Goal: Information Seeking & Learning: Find specific page/section

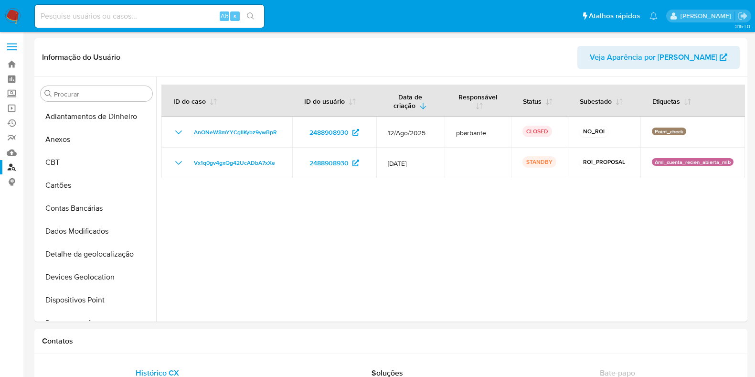
select select "10"
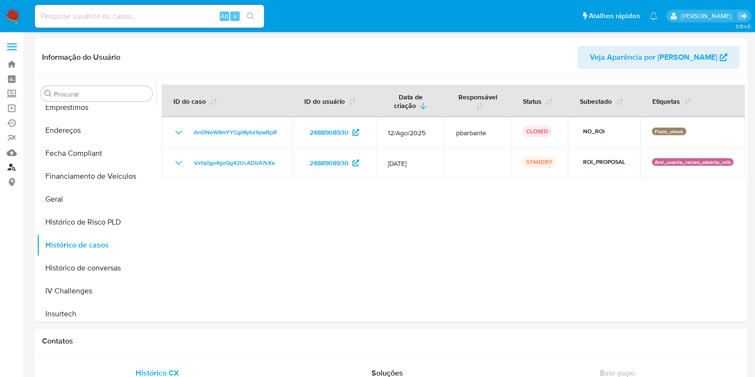
click at [9, 167] on link "Localizador de pessoas" at bounding box center [57, 167] width 114 height 15
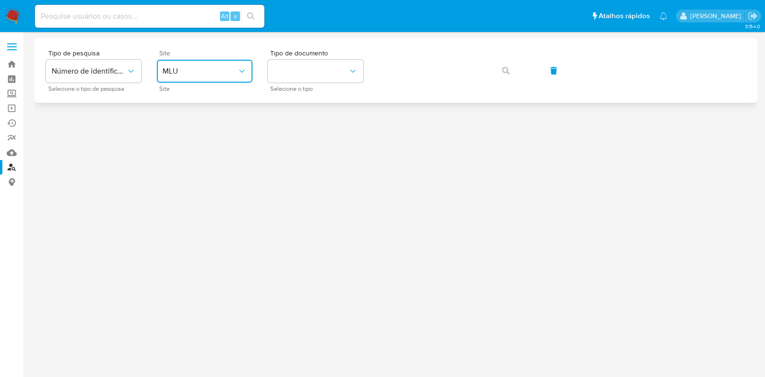
drag, startPoint x: 196, startPoint y: 68, endPoint x: 200, endPoint y: 82, distance: 14.8
click at [197, 71] on span "MLU" at bounding box center [199, 71] width 75 height 10
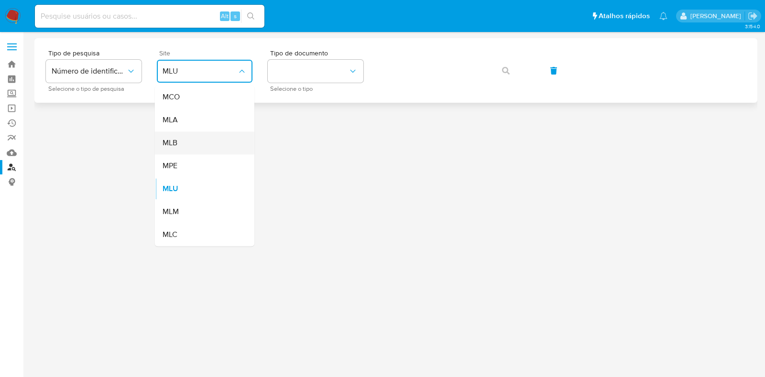
click at [192, 137] on div "MLB" at bounding box center [201, 142] width 78 height 23
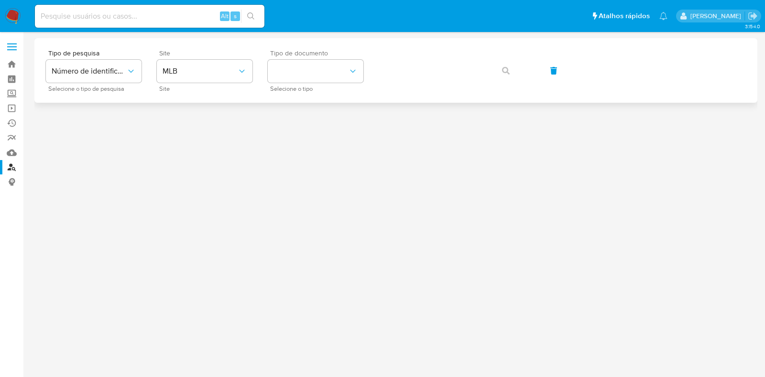
click at [302, 87] on span "Selecione o tipo" at bounding box center [318, 88] width 96 height 5
click at [302, 83] on div "Tipo de documento Selecione o tipo" at bounding box center [316, 71] width 96 height 42
click at [305, 94] on div "Tipo de pesquisa Número de identificação Selecione o tipo de pesquisa Site MLB …" at bounding box center [395, 70] width 722 height 65
click at [313, 75] on button "identificationType" at bounding box center [316, 71] width 96 height 23
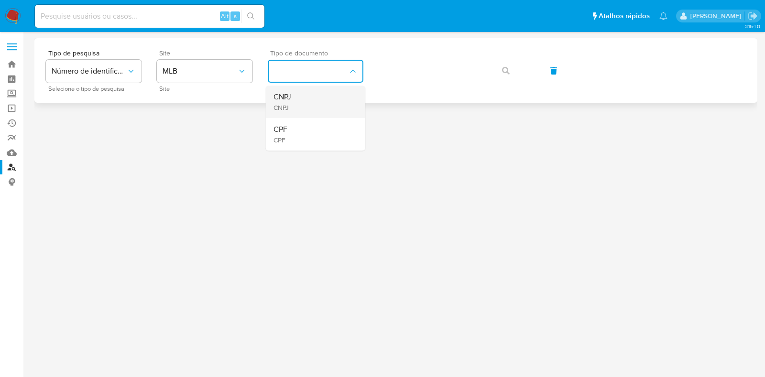
click at [309, 92] on div "CNPJ CNPJ" at bounding box center [312, 102] width 78 height 32
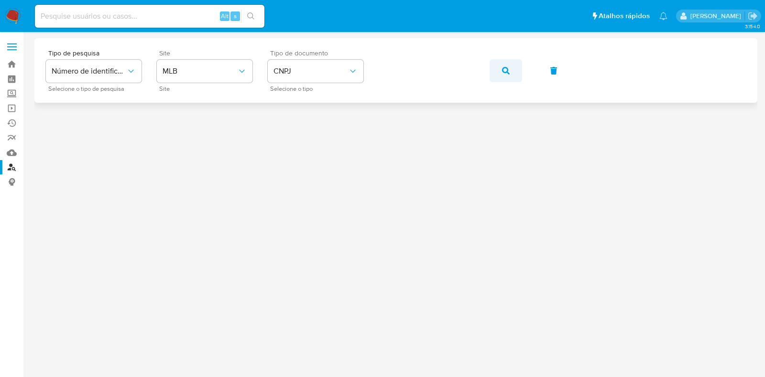
click at [512, 71] on button "button" at bounding box center [505, 70] width 32 height 23
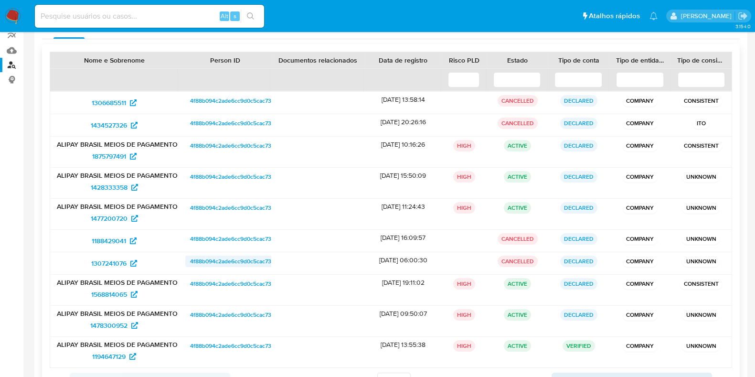
scroll to position [86, 0]
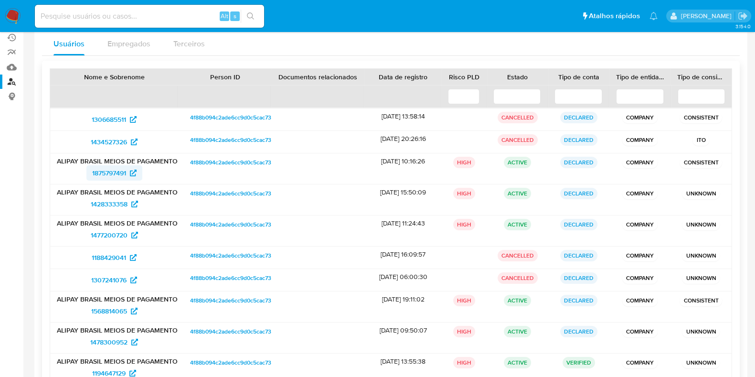
click at [118, 175] on span "1875797491" at bounding box center [109, 172] width 34 height 15
click at [114, 200] on span "1428333358" at bounding box center [109, 203] width 37 height 15
click at [110, 237] on span "1477200720" at bounding box center [109, 234] width 37 height 15
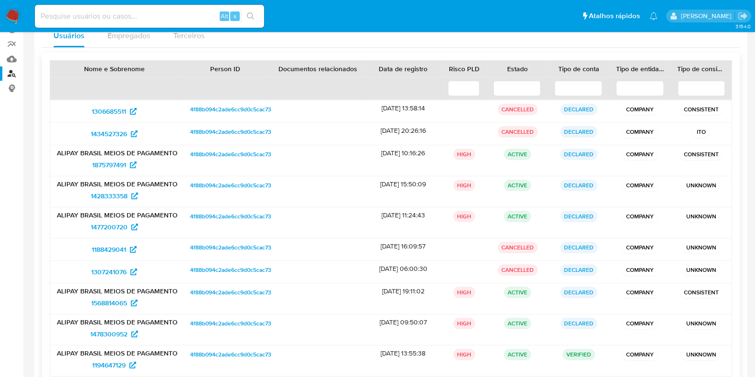
scroll to position [145, 0]
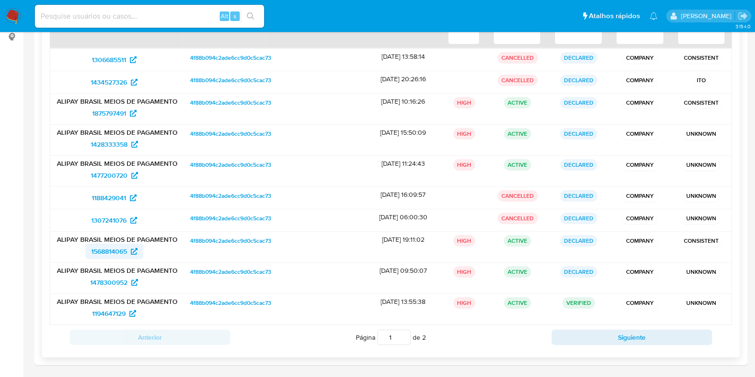
click at [120, 249] on span "1568814065" at bounding box center [109, 251] width 36 height 15
click at [110, 276] on span "1478300952" at bounding box center [108, 282] width 37 height 15
click at [104, 310] on span "1194647129" at bounding box center [108, 313] width 33 height 15
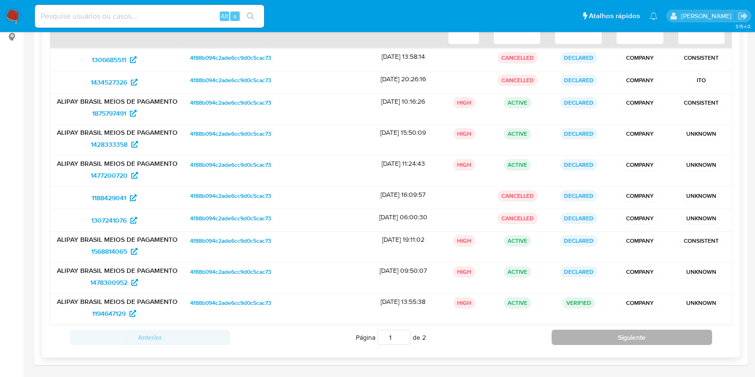
click at [587, 333] on button "Siguiente" at bounding box center [632, 337] width 161 height 15
type input "2"
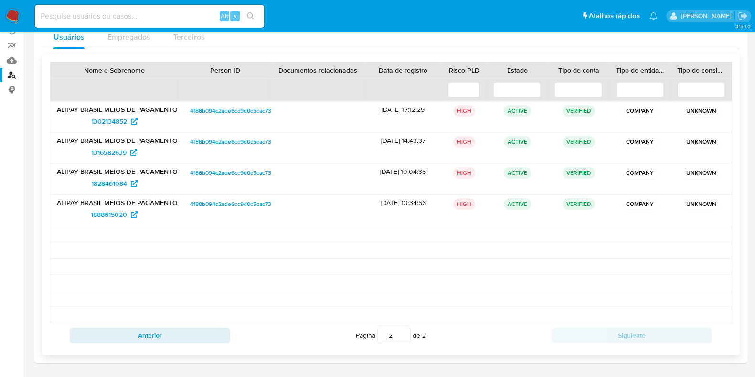
scroll to position [91, 0]
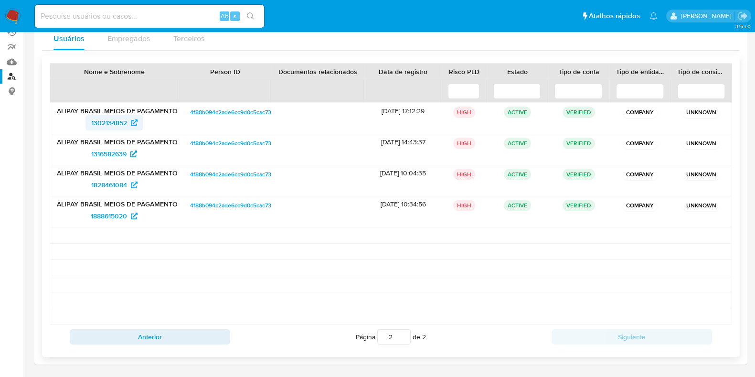
click at [111, 120] on span "1302134852" at bounding box center [109, 122] width 36 height 15
click at [116, 155] on span "1316582639" at bounding box center [108, 153] width 35 height 15
click at [116, 182] on span "1828461084" at bounding box center [109, 184] width 36 height 15
click at [105, 218] on span "1888615020" at bounding box center [109, 215] width 36 height 15
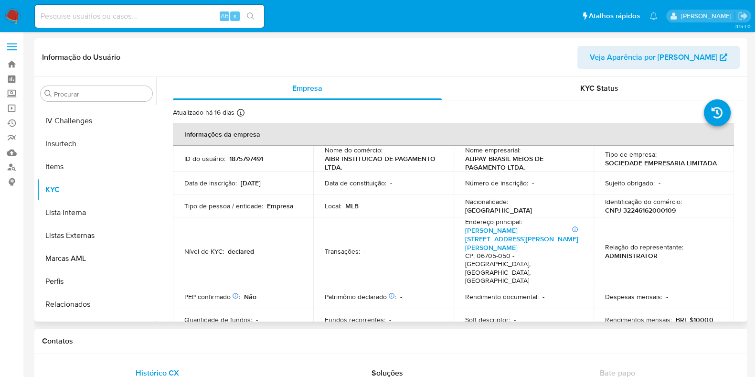
scroll to position [427, 0]
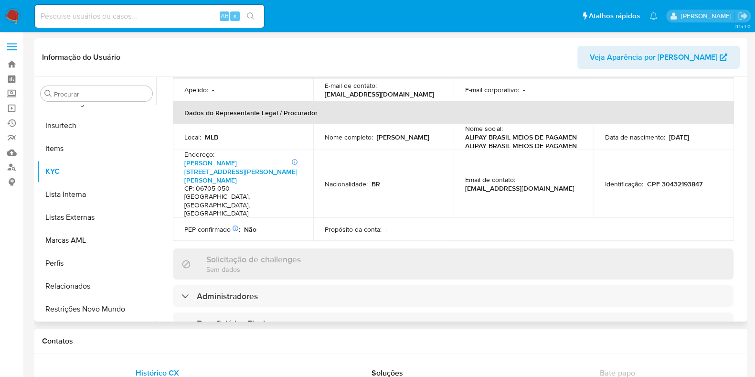
select select "10"
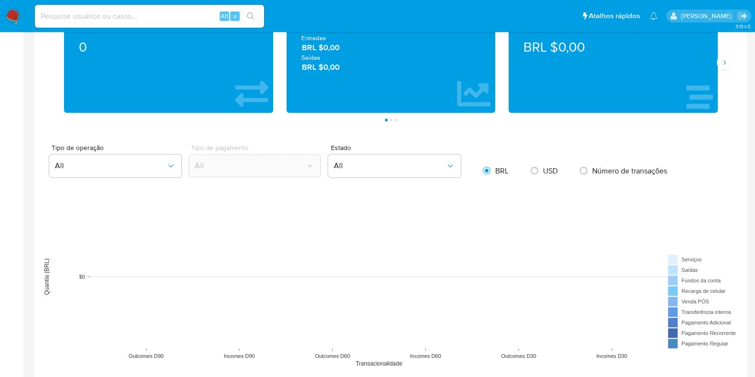
scroll to position [597, 0]
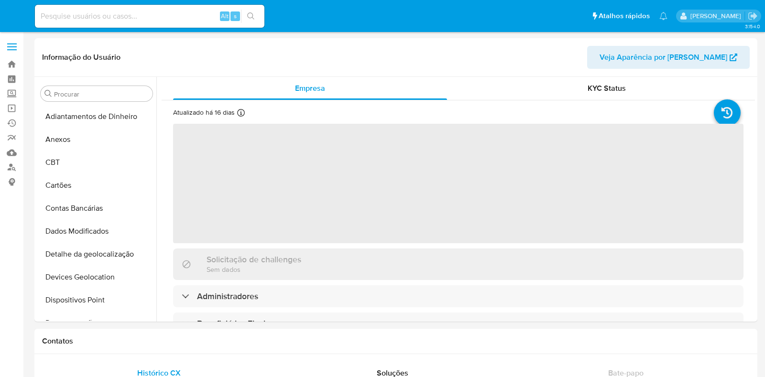
select select "10"
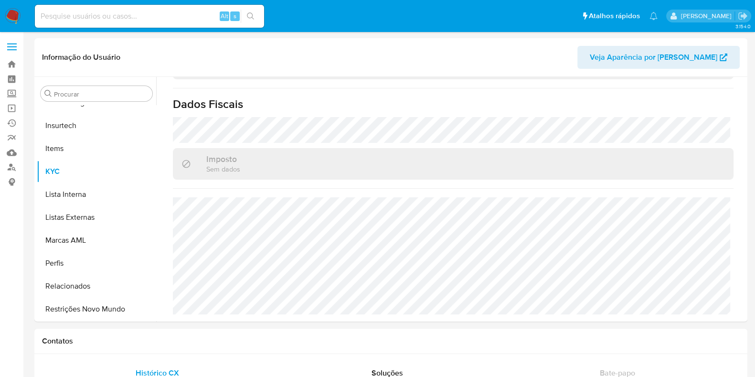
scroll to position [418, 0]
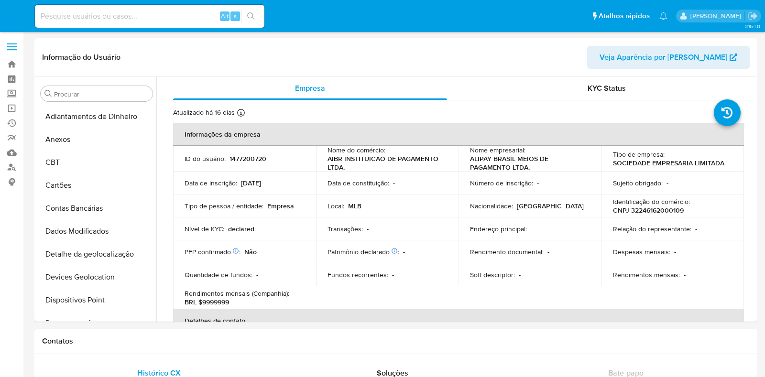
select select "10"
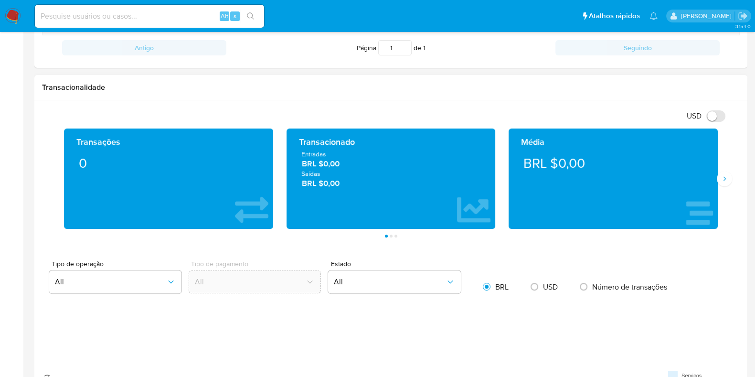
scroll to position [597, 0]
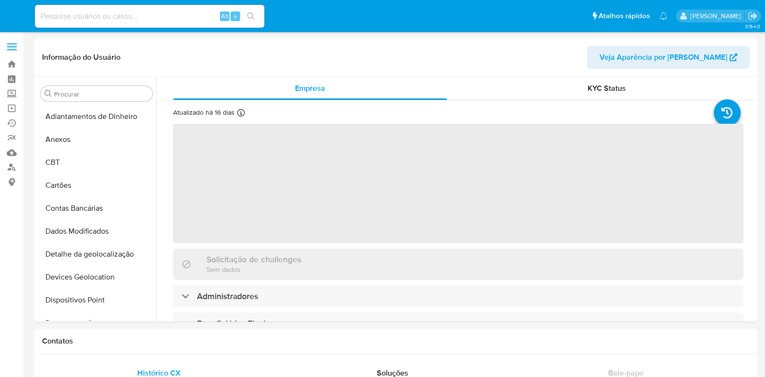
select select "10"
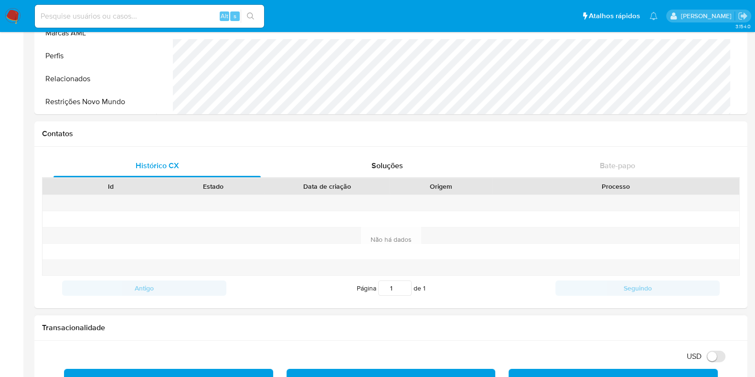
scroll to position [418, 0]
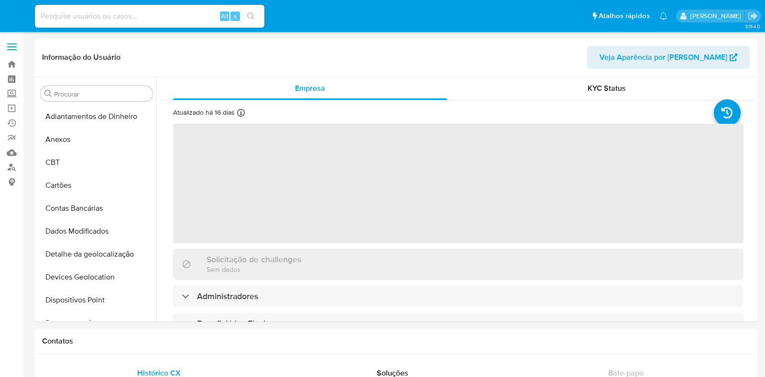
select select "10"
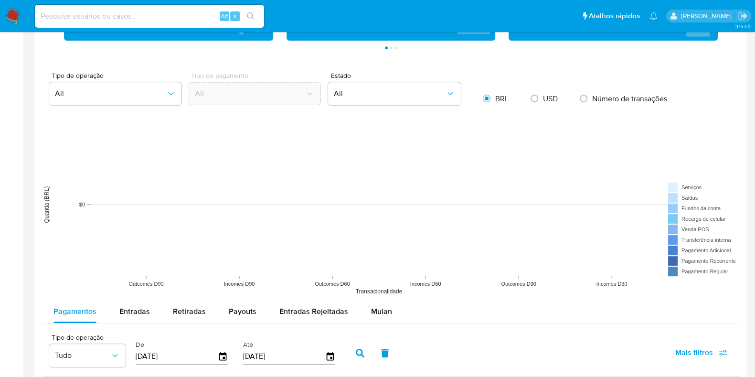
scroll to position [776, 0]
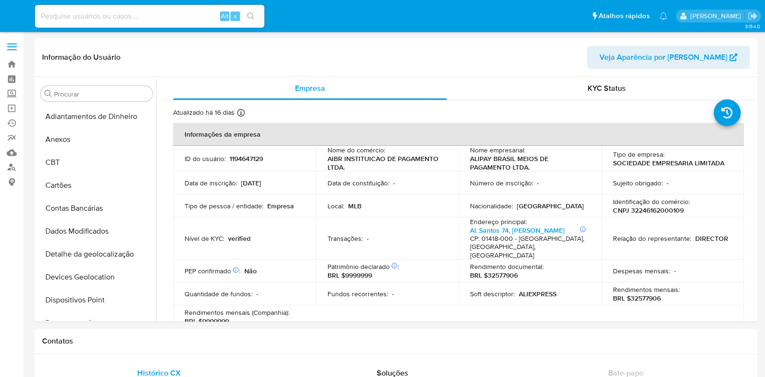
select select "10"
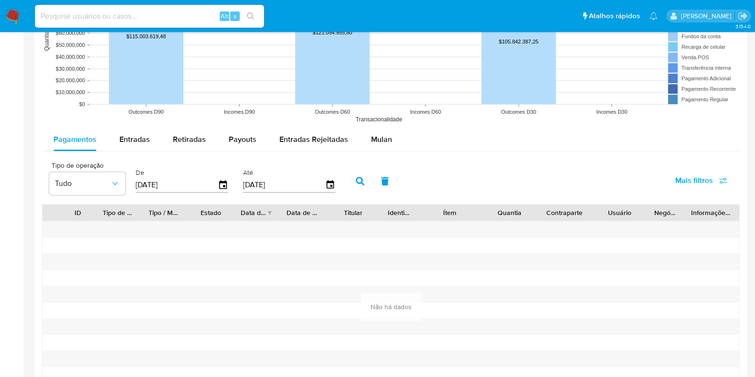
scroll to position [836, 0]
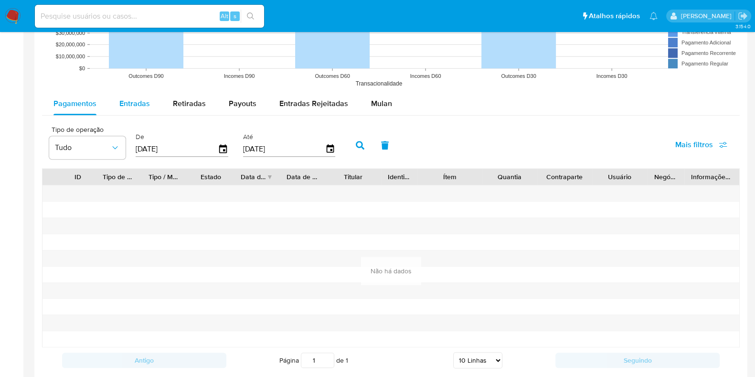
click at [136, 104] on span "Entradas" at bounding box center [134, 103] width 31 height 11
select select "10"
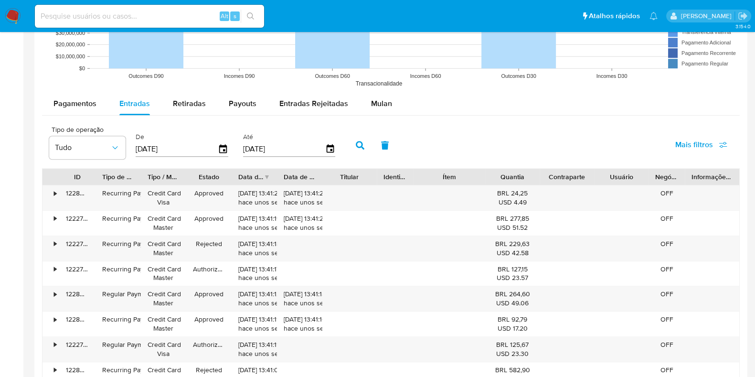
drag, startPoint x: 487, startPoint y: 178, endPoint x: 496, endPoint y: 177, distance: 8.1
click at [496, 177] on div "ID Tipo de operação Tipo / Método Estado Data de criação Data de aprovação Titu…" at bounding box center [391, 177] width 697 height 16
click at [54, 189] on div "•" at bounding box center [55, 193] width 2 height 9
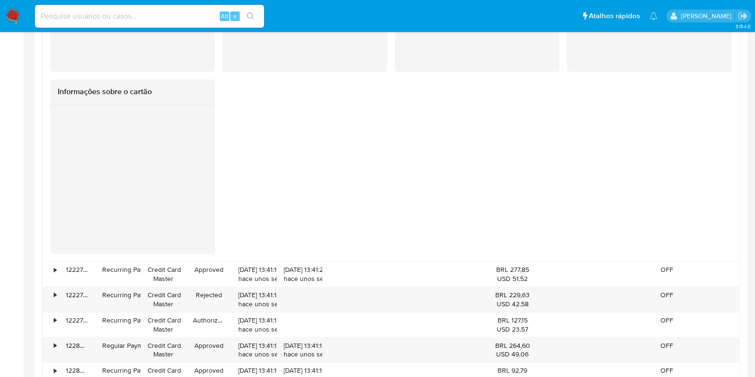
scroll to position [1195, 0]
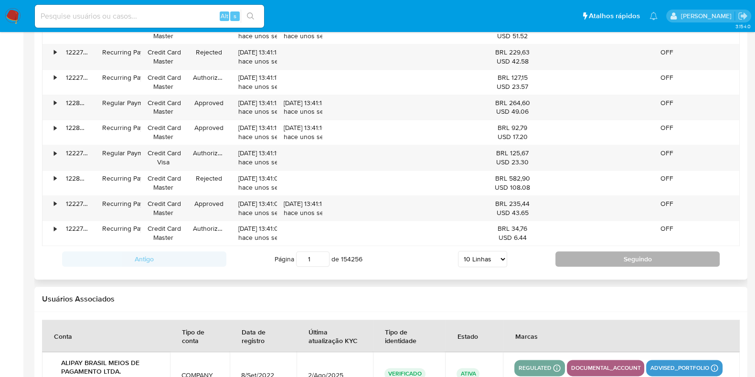
click at [596, 260] on button "Seguindo" at bounding box center [638, 258] width 164 height 15
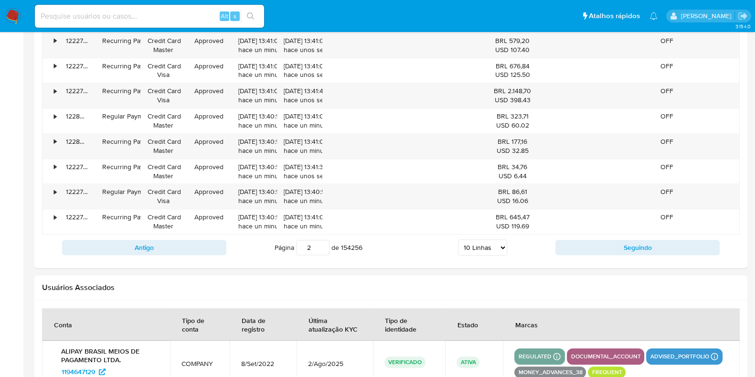
scroll to position [895, 0]
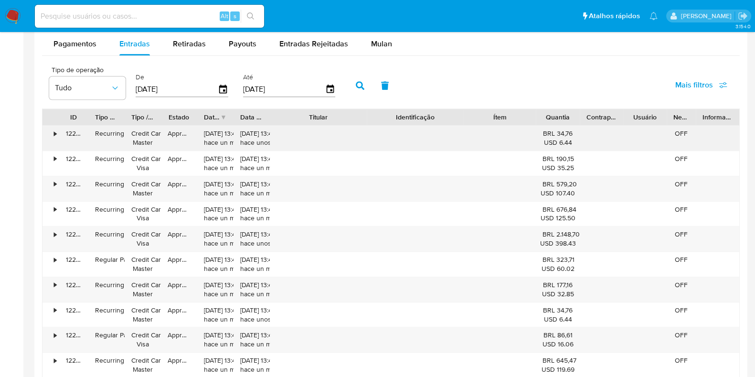
drag, startPoint x: 415, startPoint y: 120, endPoint x: 475, endPoint y: 128, distance: 61.1
click at [475, 128] on div "ID Tipo de operação Tipo / Método Estado Data de criação Data de aprovação Titu…" at bounding box center [391, 242] width 698 height 269
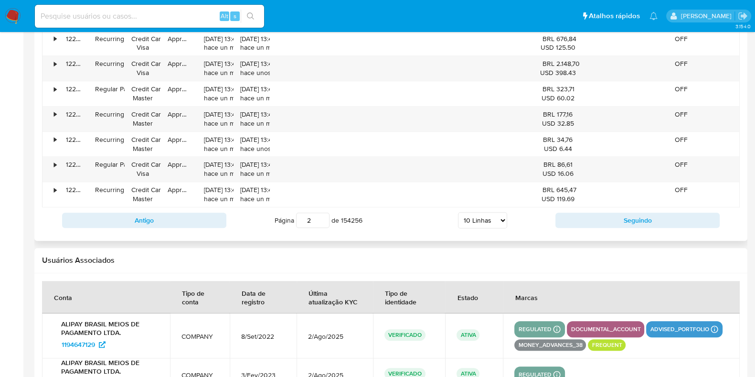
scroll to position [1075, 0]
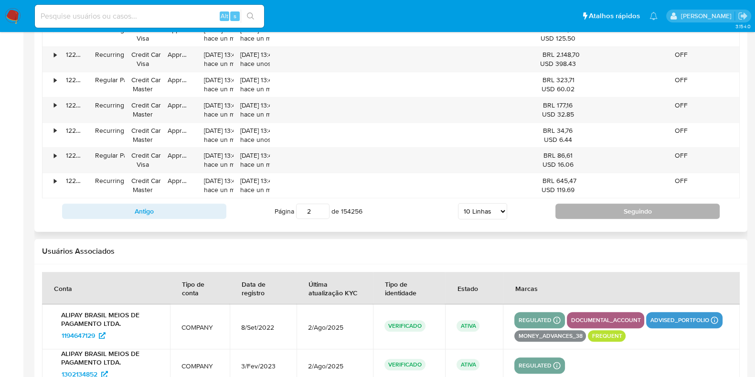
click at [590, 216] on button "Seguindo" at bounding box center [638, 211] width 164 height 15
type input "3"
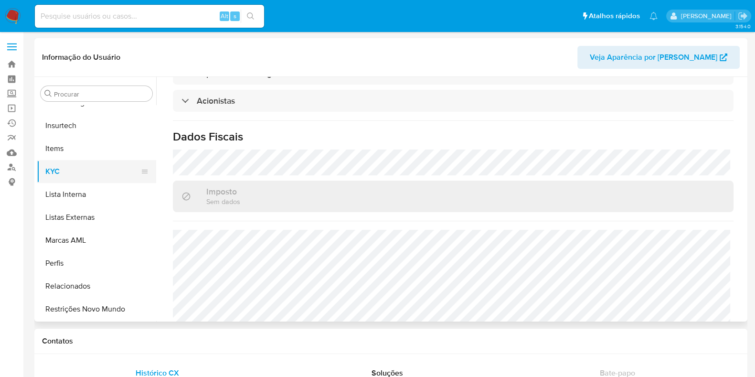
scroll to position [248, 0]
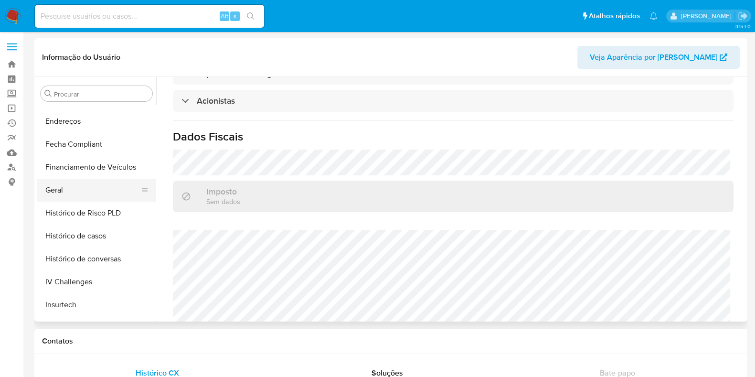
click at [82, 197] on button "Geral" at bounding box center [93, 190] width 112 height 23
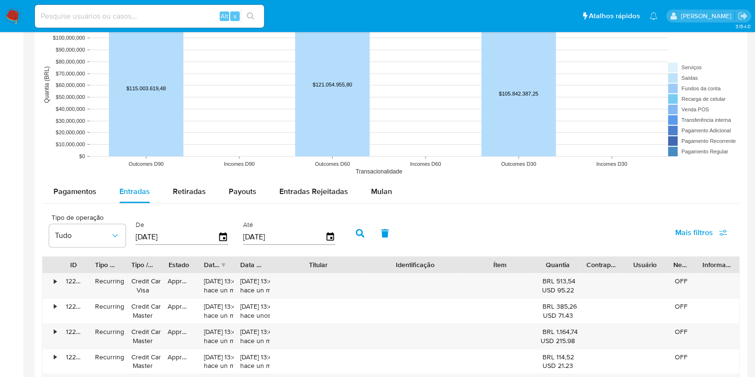
scroll to position [776, 0]
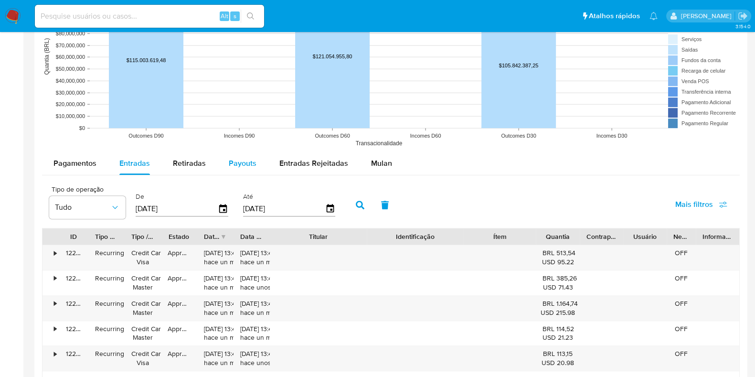
click at [237, 166] on span "Payouts" at bounding box center [243, 163] width 28 height 11
select select "10"
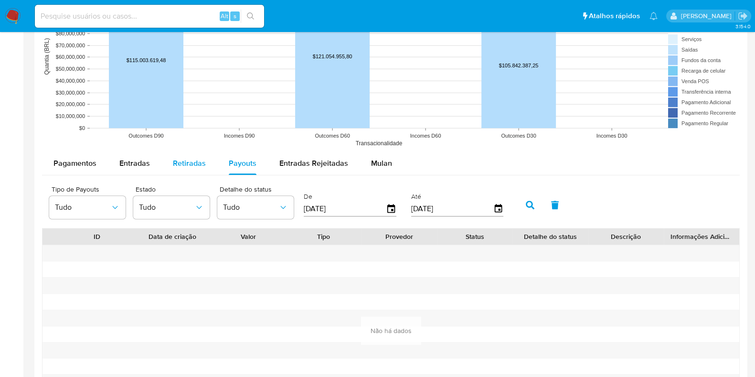
click at [213, 154] on button "Retiradas" at bounding box center [190, 163] width 56 height 23
select select "10"
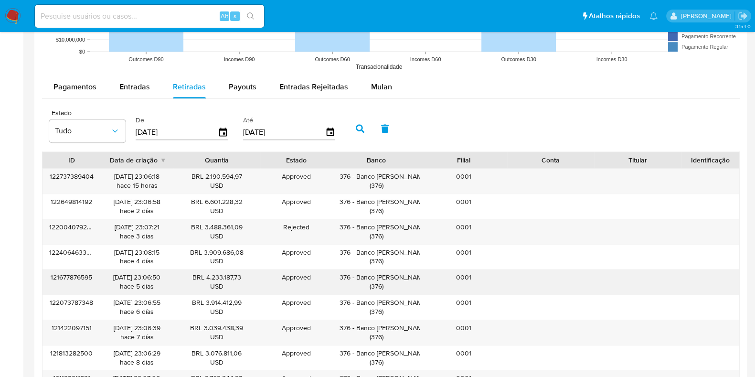
scroll to position [895, 0]
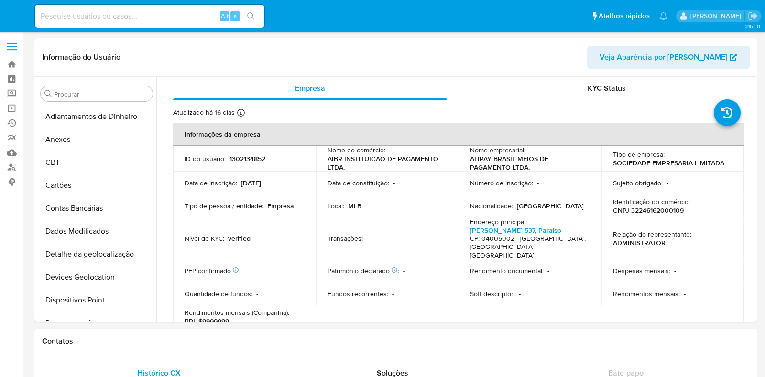
select select "10"
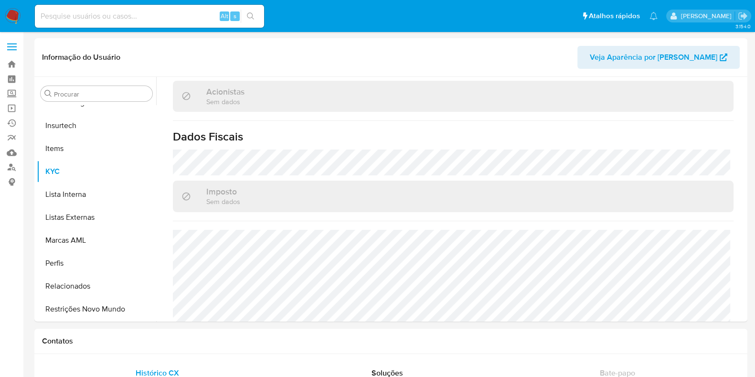
scroll to position [418, 0]
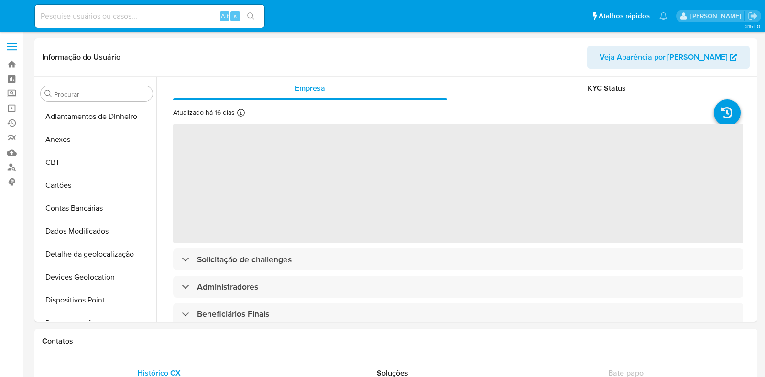
select select "10"
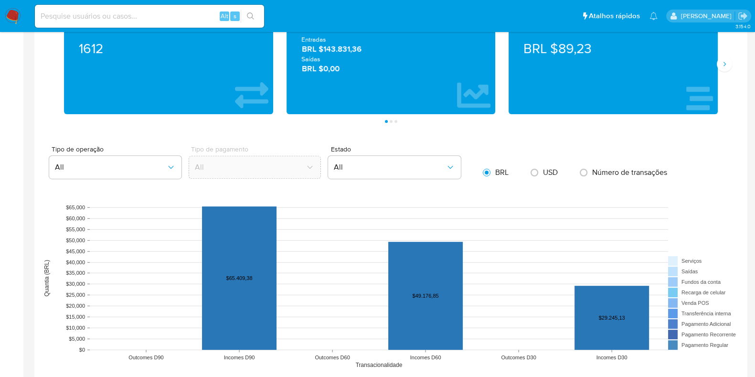
scroll to position [597, 0]
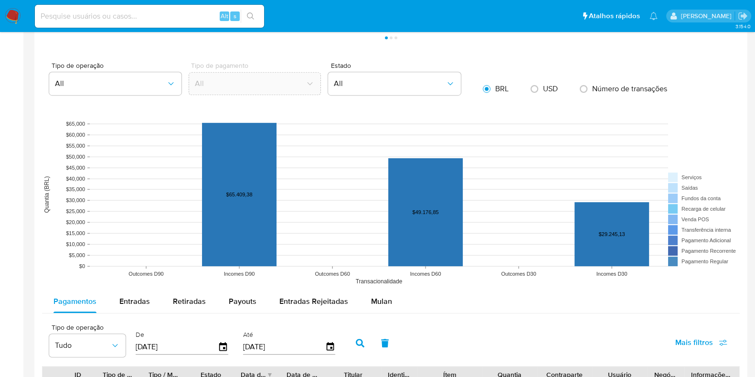
click at [124, 284] on rect at bounding box center [391, 194] width 698 height 191
click at [128, 299] on span "Entradas" at bounding box center [134, 301] width 31 height 11
select select "10"
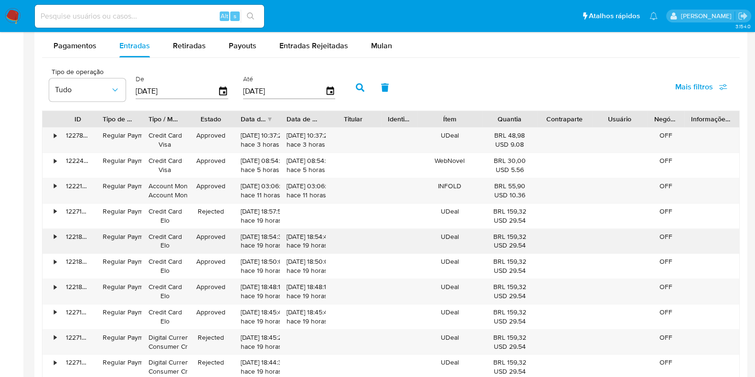
scroll to position [895, 0]
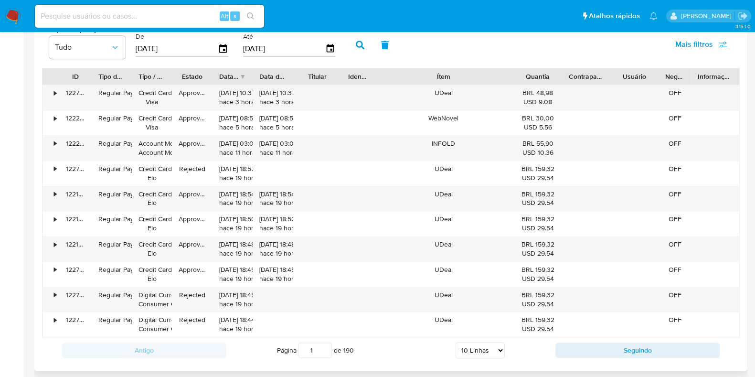
drag, startPoint x: 478, startPoint y: 69, endPoint x: 553, endPoint y: 72, distance: 75.6
click at [553, 72] on div "ID Tipo de operação Tipo / Método Estado Data de criação Data de aprovação Titu…" at bounding box center [391, 76] width 697 height 16
click at [56, 98] on div "•" at bounding box center [51, 97] width 17 height 25
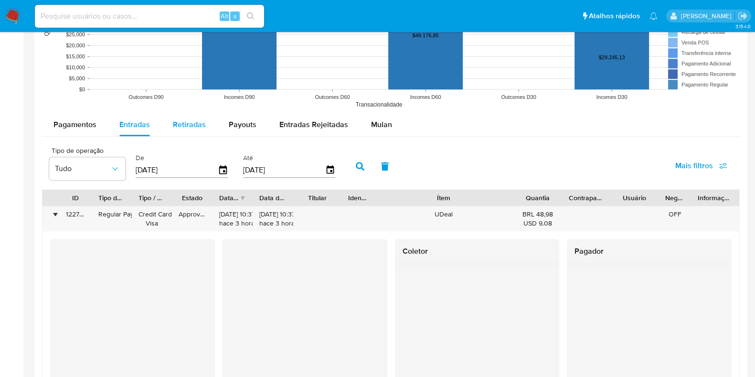
scroll to position [717, 0]
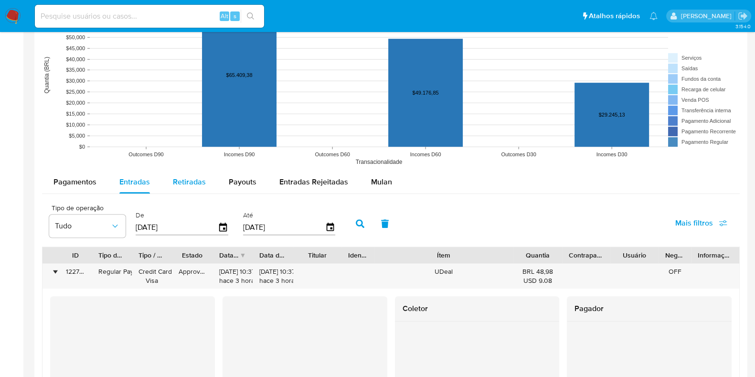
click at [185, 186] on span "Retiradas" at bounding box center [189, 181] width 33 height 11
select select "10"
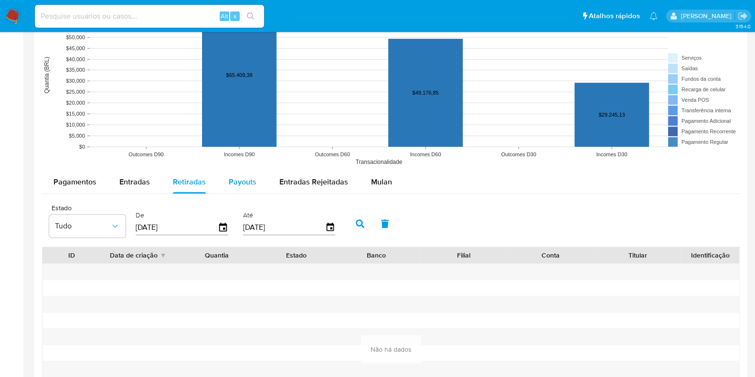
click at [237, 190] on div "Payouts" at bounding box center [243, 182] width 28 height 23
select select "10"
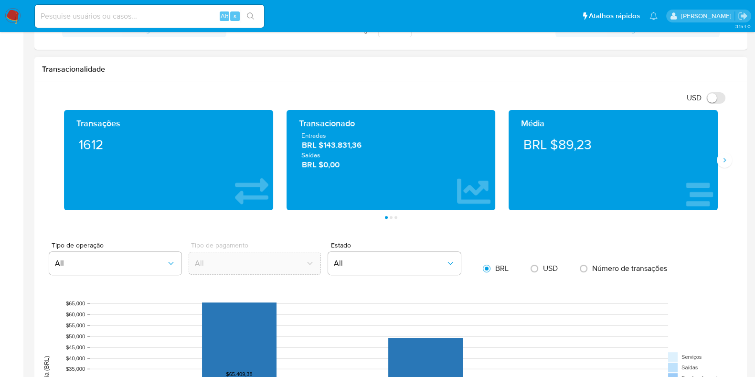
scroll to position [477, 0]
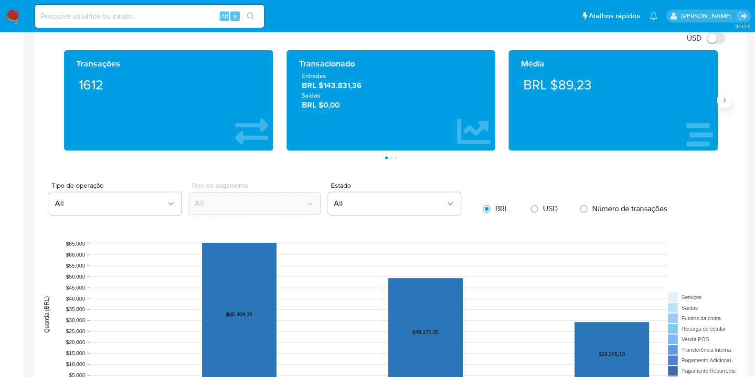
click at [725, 101] on icon "Siguiente" at bounding box center [725, 101] width 8 height 8
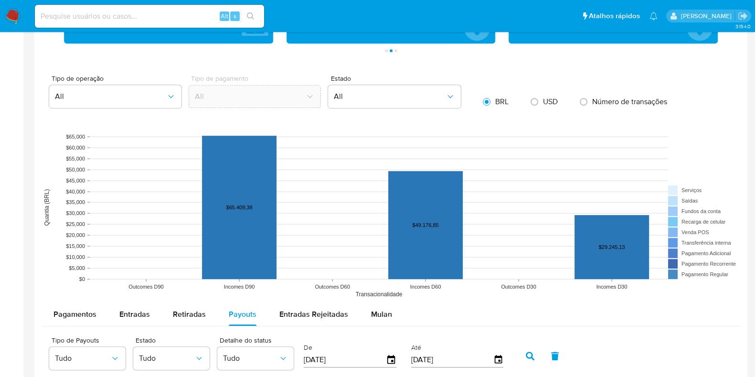
scroll to position [717, 0]
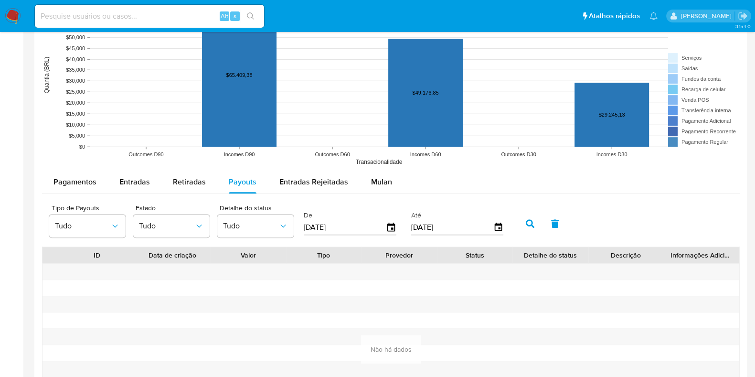
click at [125, 197] on div "Pagamentos Entradas Retiradas Payouts Entradas Rejeitadas Mulan Tipo de operaçã…" at bounding box center [391, 311] width 698 height 281
click at [127, 193] on div "Entradas" at bounding box center [134, 182] width 31 height 23
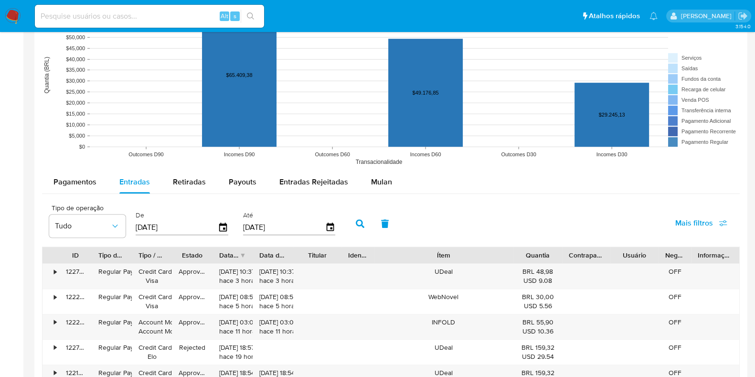
scroll to position [895, 0]
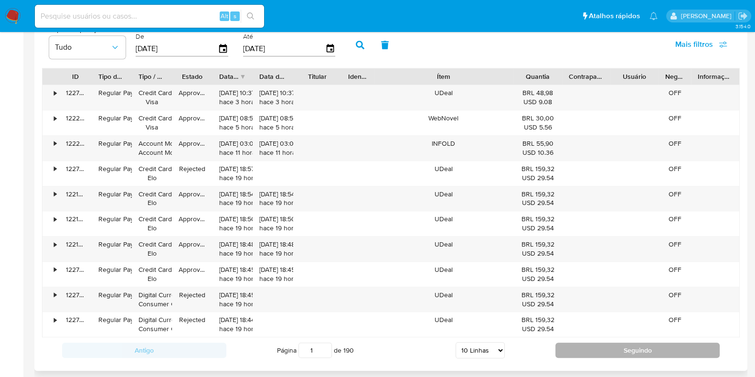
click at [671, 347] on button "Seguindo" at bounding box center [638, 350] width 164 height 15
type input "2"
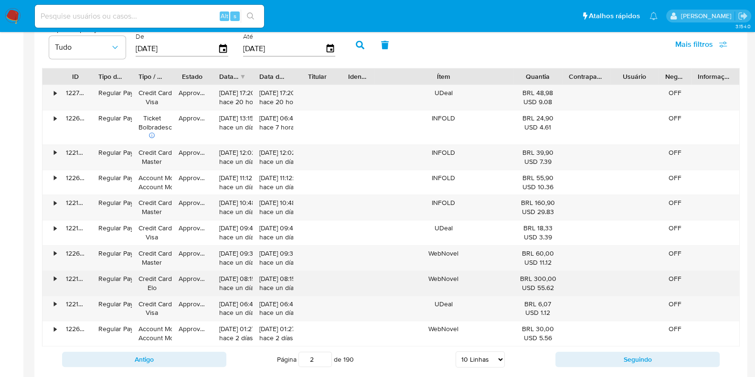
click at [443, 278] on div "WebNovel" at bounding box center [444, 283] width 140 height 25
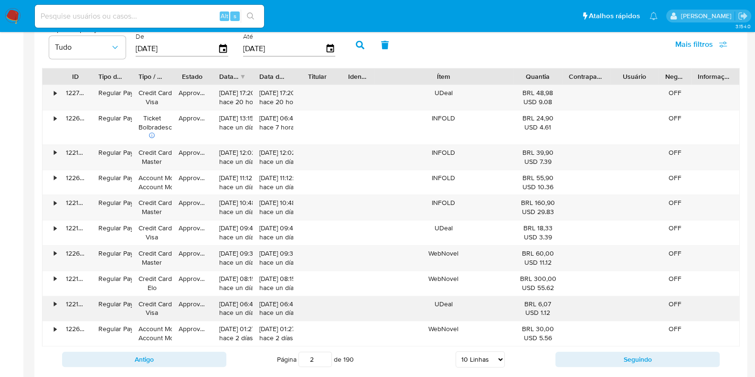
click at [442, 310] on div "UDeal" at bounding box center [444, 308] width 140 height 25
click at [442, 302] on div "UDeal" at bounding box center [444, 308] width 140 height 25
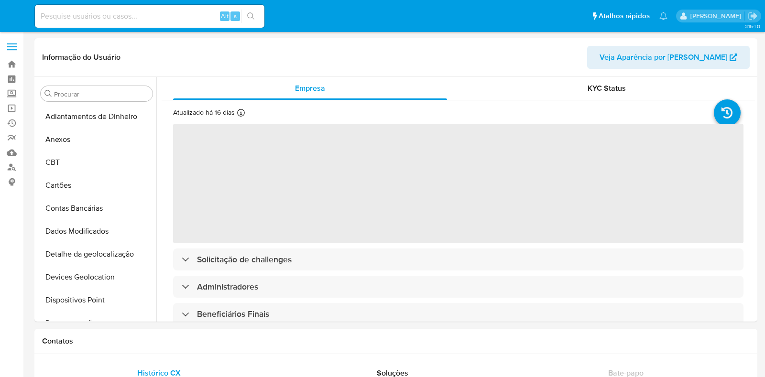
select select "10"
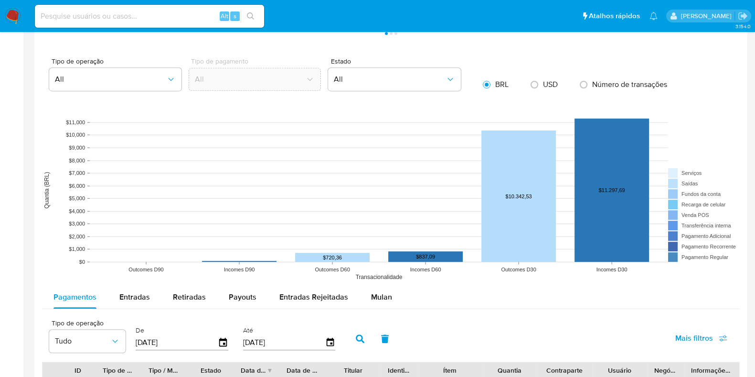
scroll to position [776, 0]
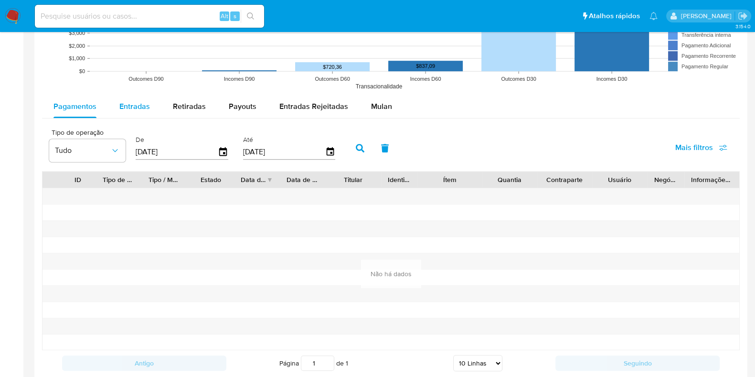
click at [119, 99] on button "Entradas" at bounding box center [135, 106] width 54 height 23
select select "10"
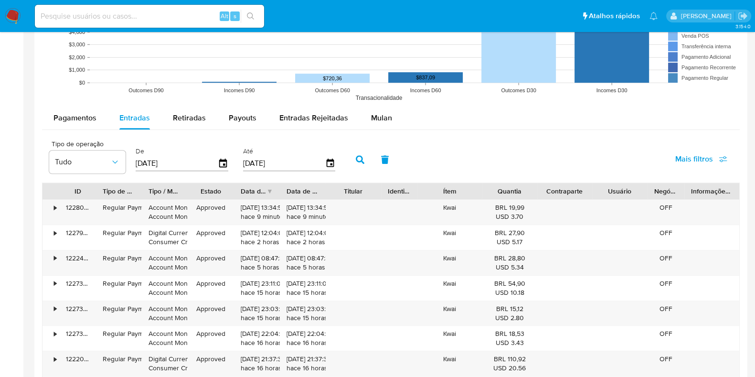
scroll to position [717, 0]
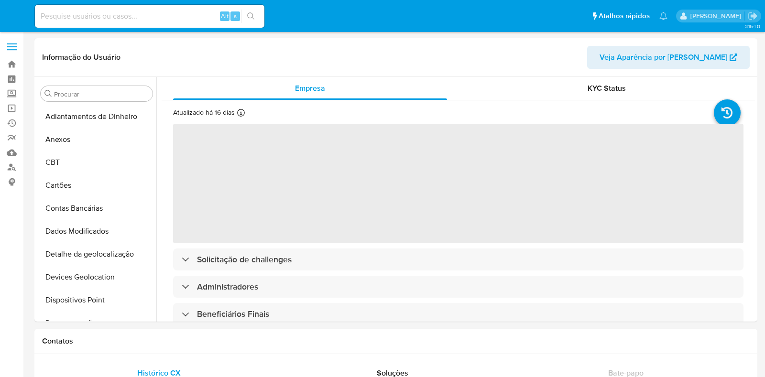
select select "10"
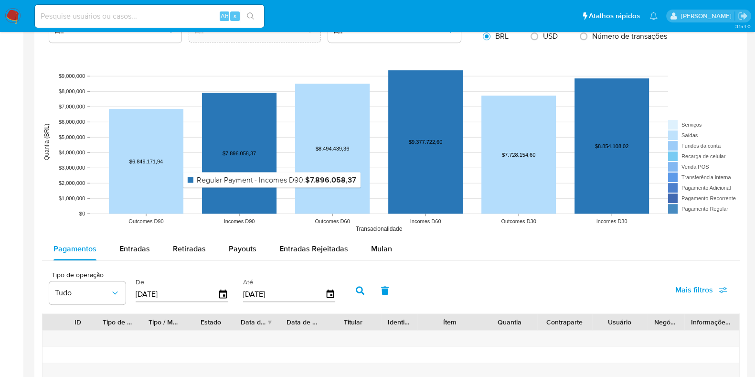
scroll to position [657, 0]
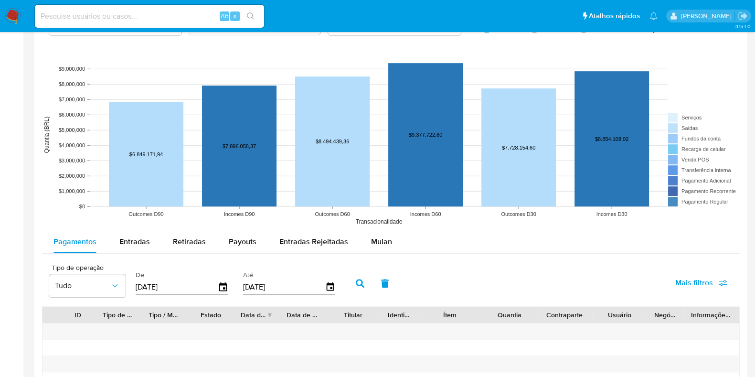
drag, startPoint x: 121, startPoint y: 266, endPoint x: 126, endPoint y: 254, distance: 12.2
click at [121, 264] on span "Tipo de operação" at bounding box center [90, 267] width 76 height 7
click at [126, 249] on div "Entradas" at bounding box center [134, 241] width 31 height 23
select select "10"
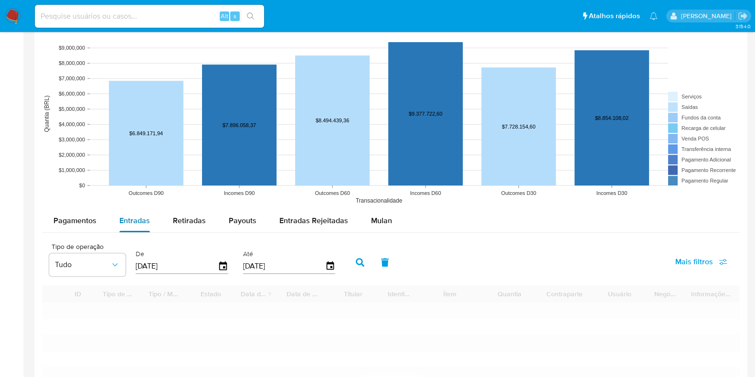
scroll to position [836, 0]
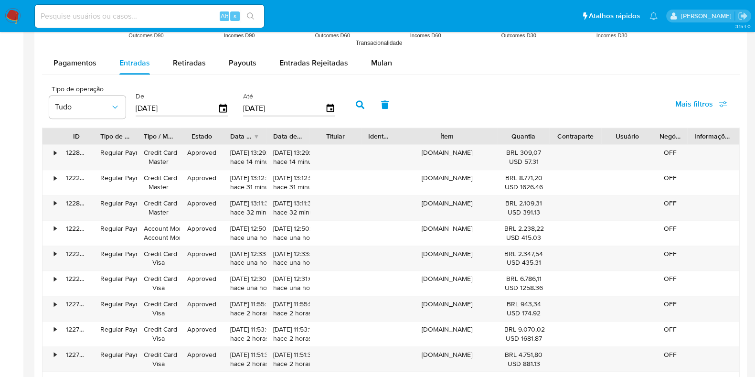
drag, startPoint x: 482, startPoint y: 135, endPoint x: 519, endPoint y: 139, distance: 37.5
click at [519, 139] on div "ID Tipo de operação Tipo / Método Estado Data de criação Data de aprovação Titu…" at bounding box center [391, 136] width 697 height 16
click at [53, 161] on div "•" at bounding box center [51, 157] width 17 height 25
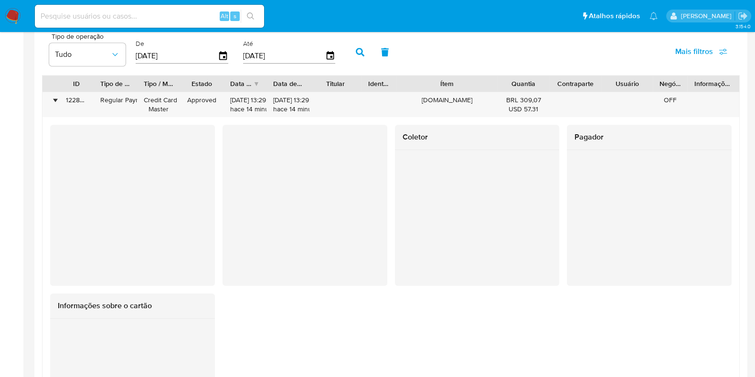
scroll to position [776, 0]
